Goal: Transaction & Acquisition: Purchase product/service

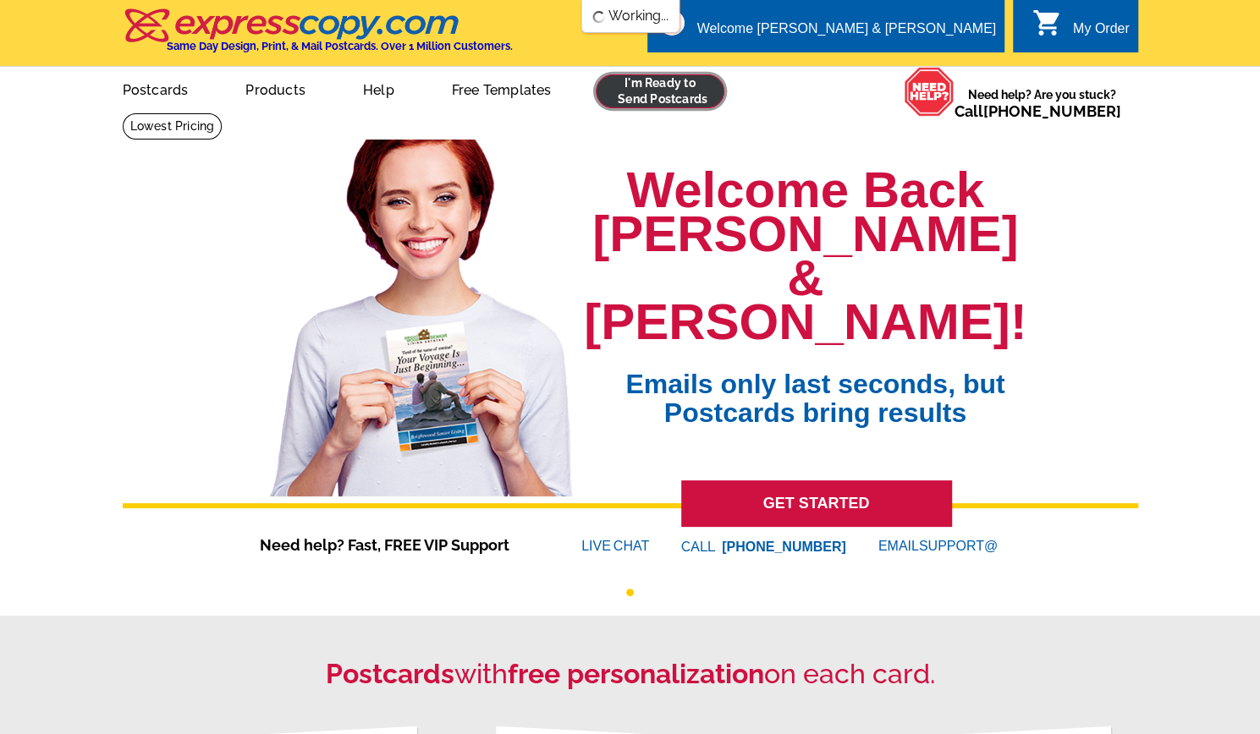
click at [677, 98] on link at bounding box center [660, 91] width 129 height 34
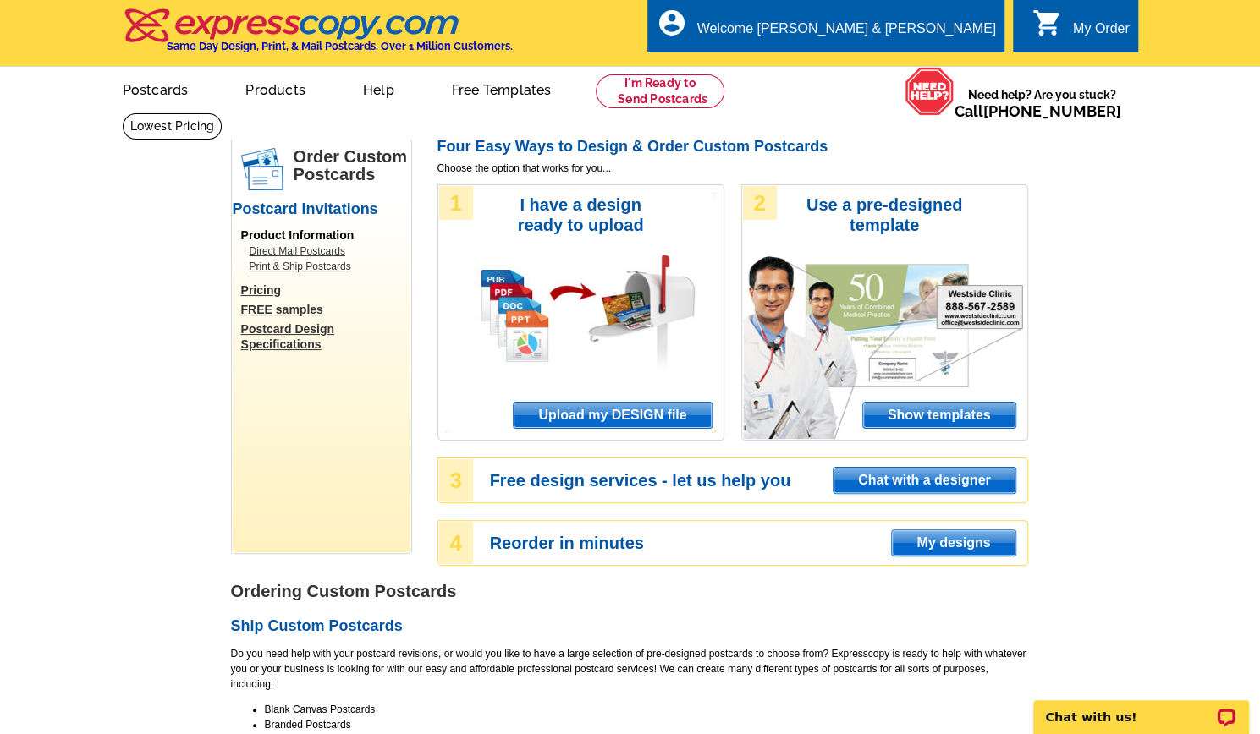
click at [642, 415] on span "Upload my DESIGN file" at bounding box center [612, 415] width 197 height 25
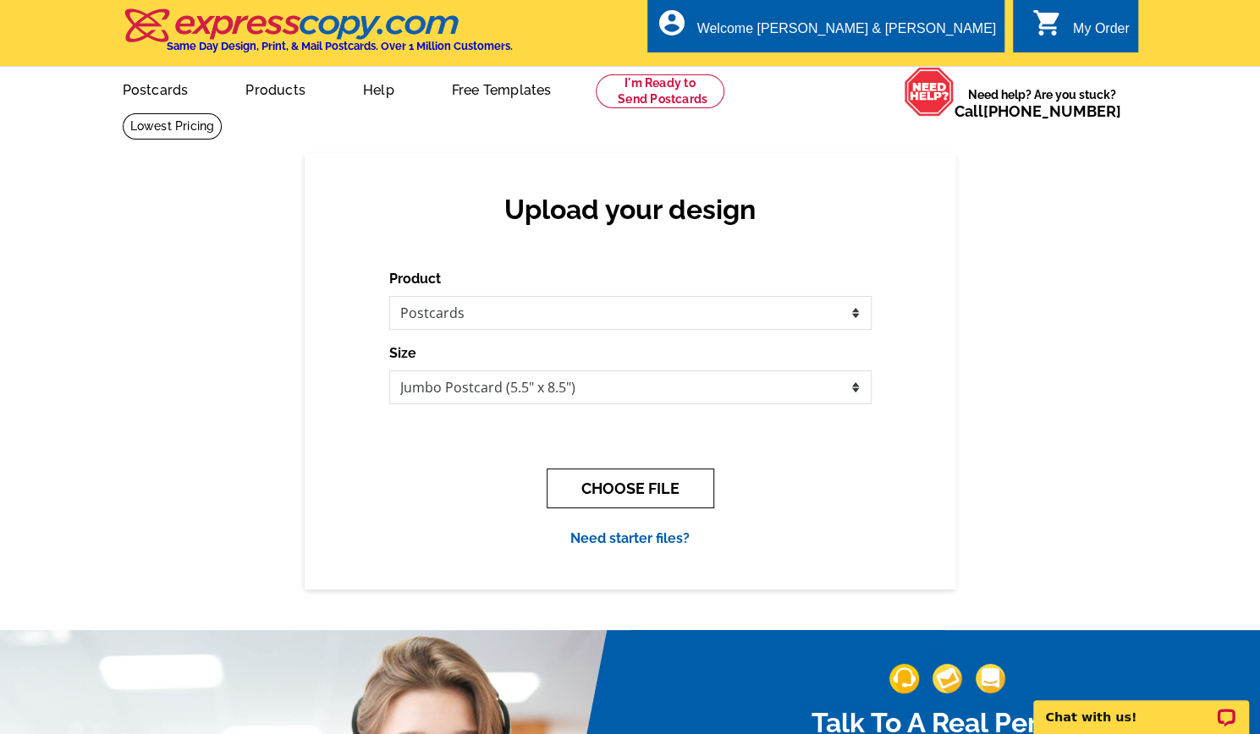
click at [597, 500] on button "CHOOSE FILE" at bounding box center [631, 489] width 168 height 40
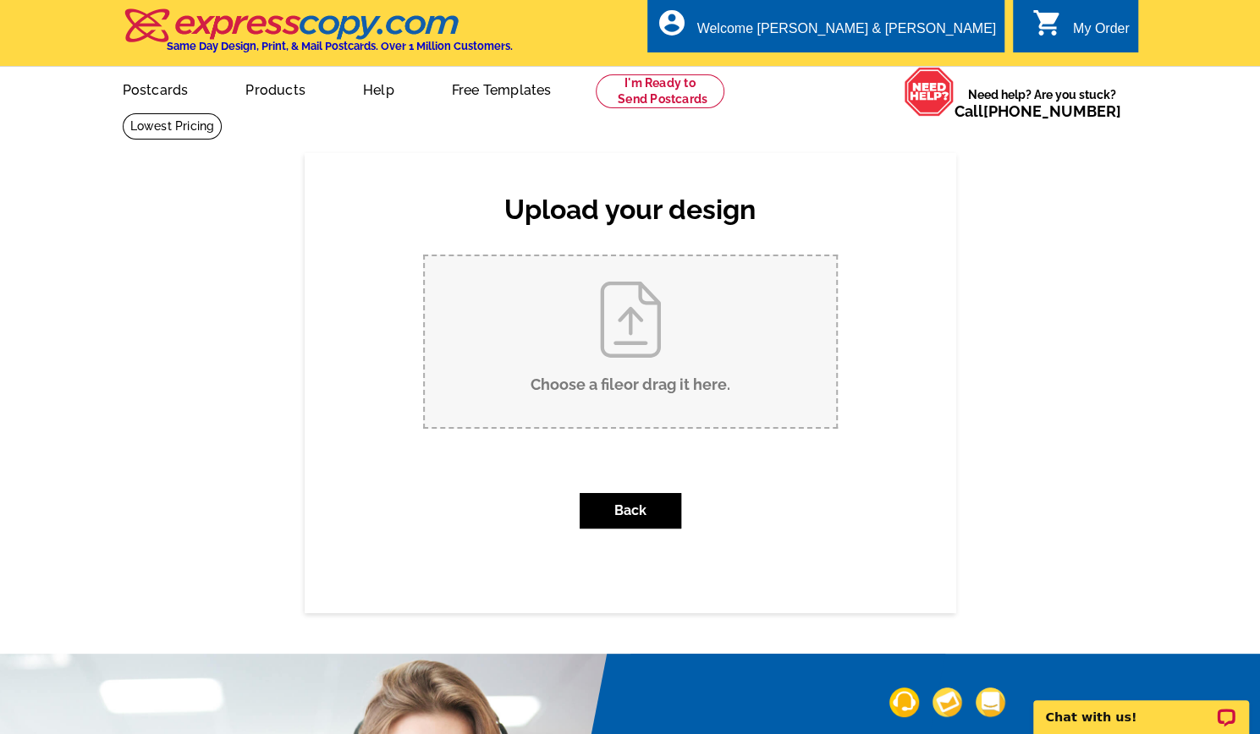
click at [614, 387] on input "Choose a file or drag it here ." at bounding box center [630, 341] width 411 height 171
type input "C:\fakepath\Just SOLD- MEADOWHURST (1).pdf"
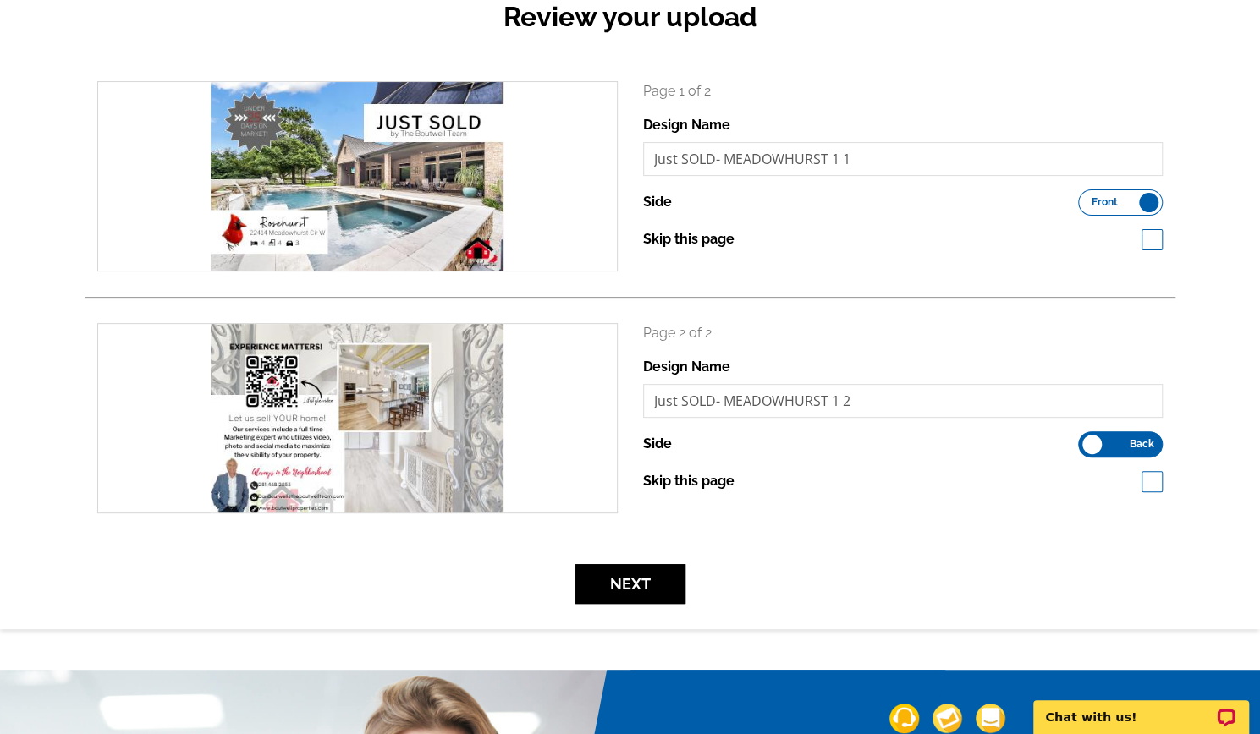
scroll to position [225, 0]
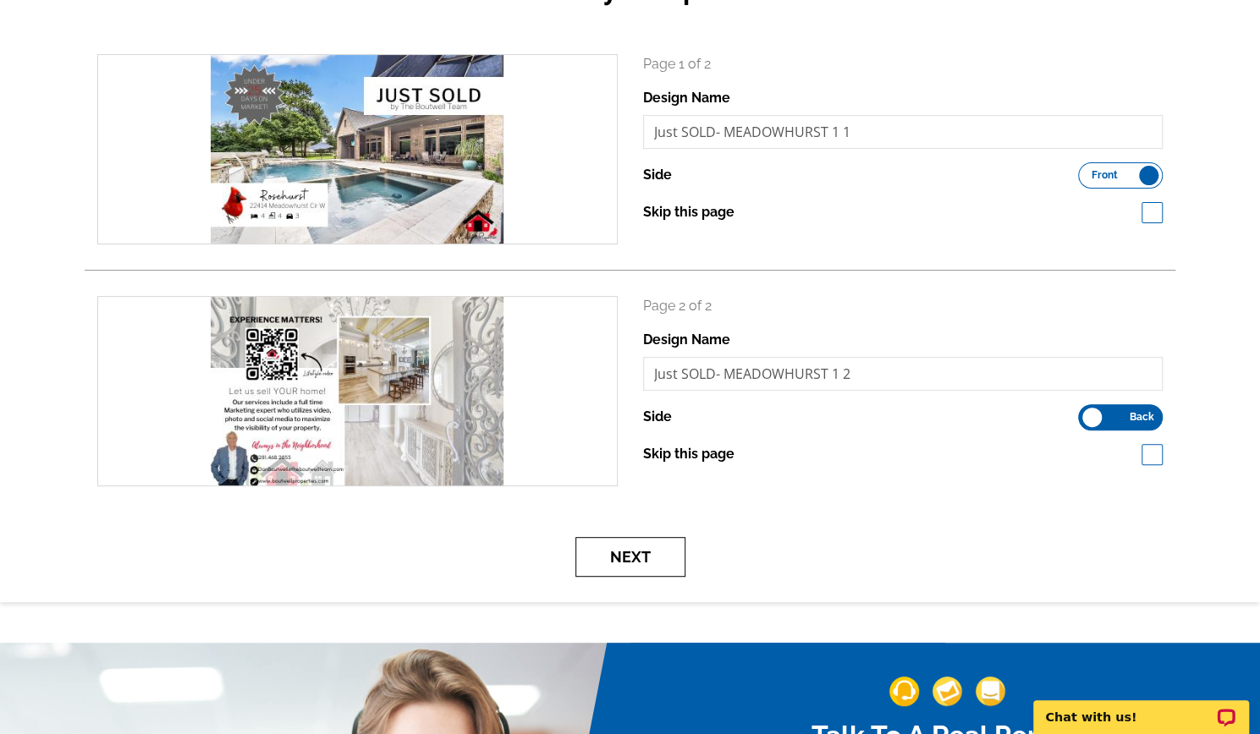
click at [665, 564] on button "Next" at bounding box center [630, 557] width 110 height 40
